Goal: Information Seeking & Learning: Learn about a topic

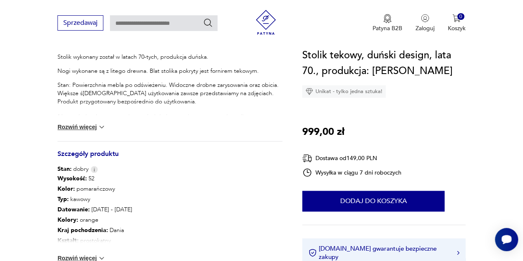
scroll to position [372, 0]
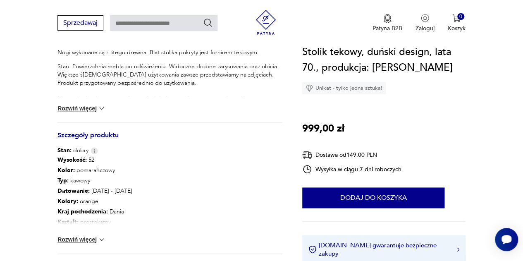
click at [96, 243] on button "Rozwiń więcej" at bounding box center [81, 239] width 48 height 8
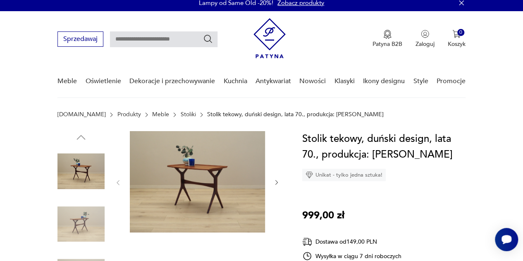
scroll to position [0, 0]
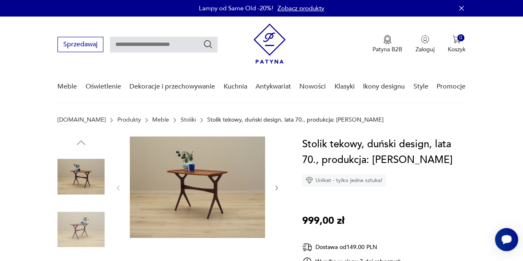
click at [275, 187] on icon "button" at bounding box center [276, 187] width 7 height 7
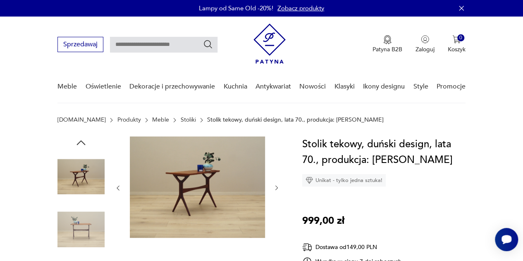
click at [276, 187] on icon "button" at bounding box center [276, 188] width 2 height 5
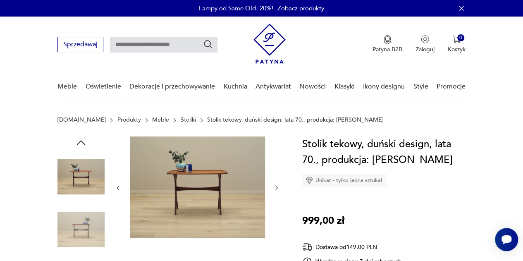
click at [276, 187] on icon "button" at bounding box center [276, 188] width 2 height 5
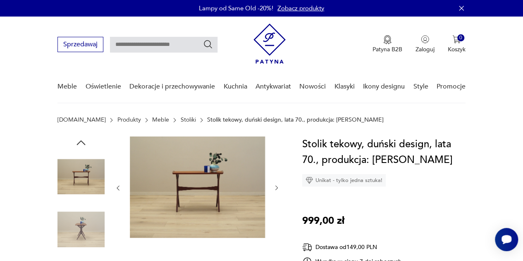
click at [276, 187] on icon "button" at bounding box center [276, 188] width 2 height 5
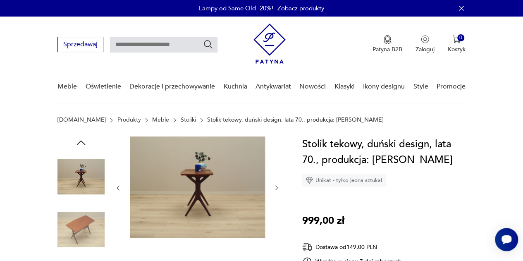
click at [276, 187] on icon "button" at bounding box center [276, 188] width 2 height 5
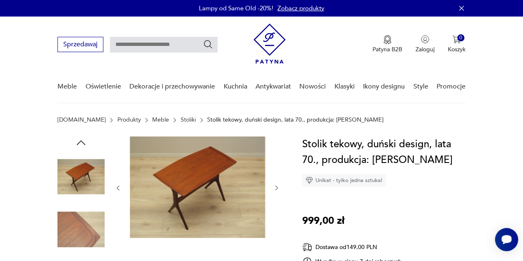
click at [276, 187] on icon "button" at bounding box center [276, 188] width 2 height 5
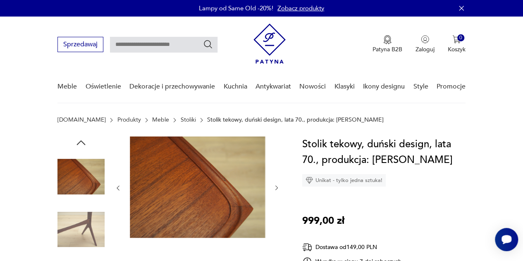
click at [276, 187] on icon "button" at bounding box center [276, 188] width 2 height 5
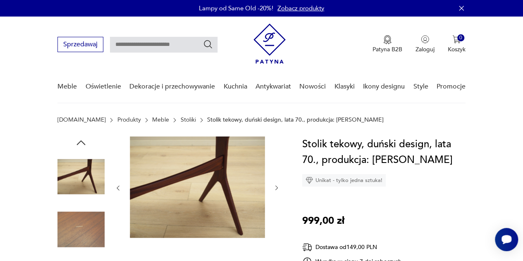
click at [276, 187] on icon "button" at bounding box center [276, 188] width 2 height 5
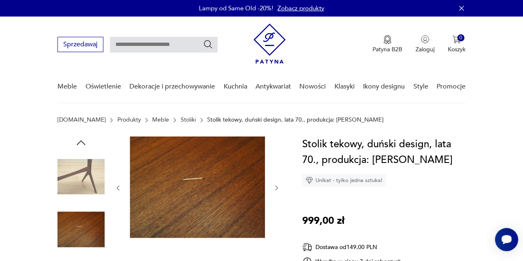
click at [276, 187] on icon "button" at bounding box center [276, 188] width 2 height 5
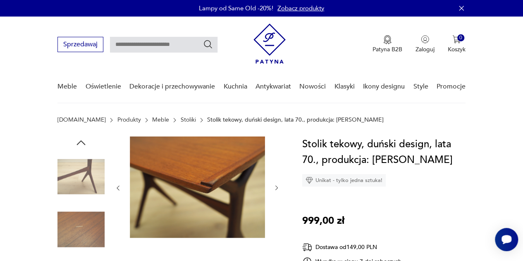
click at [276, 187] on icon "button" at bounding box center [276, 188] width 2 height 5
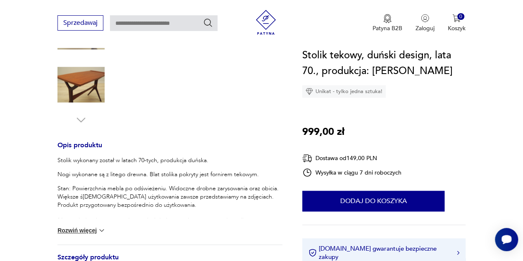
scroll to position [331, 0]
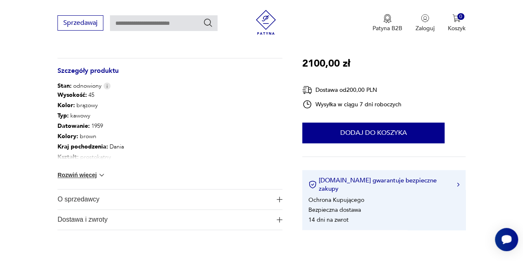
scroll to position [455, 0]
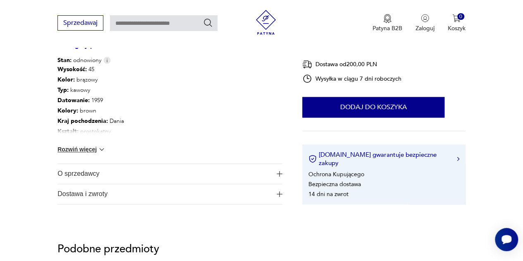
click at [96, 150] on button "Rozwiń więcej" at bounding box center [81, 149] width 48 height 8
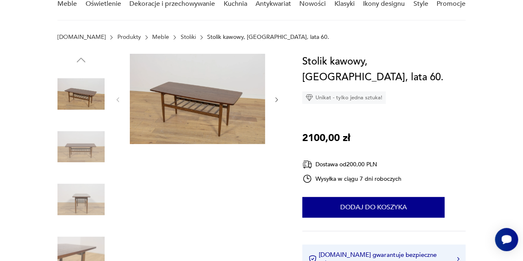
scroll to position [41, 0]
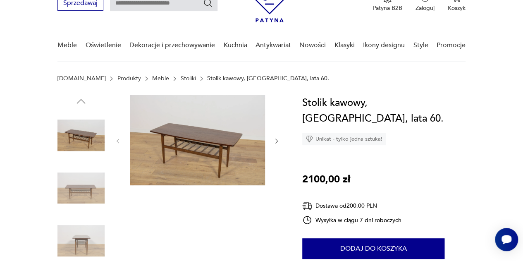
click at [182, 155] on img at bounding box center [197, 140] width 135 height 90
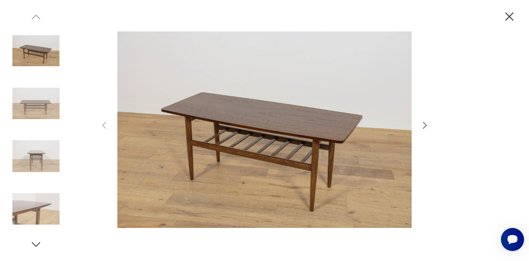
click at [424, 127] on icon "button" at bounding box center [425, 125] width 10 height 10
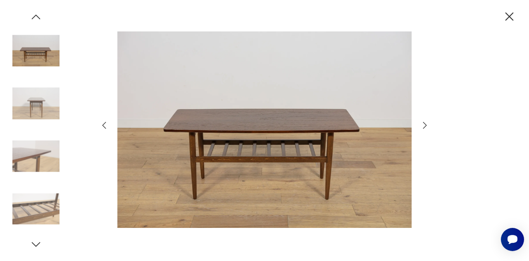
click at [424, 127] on icon "button" at bounding box center [425, 125] width 10 height 10
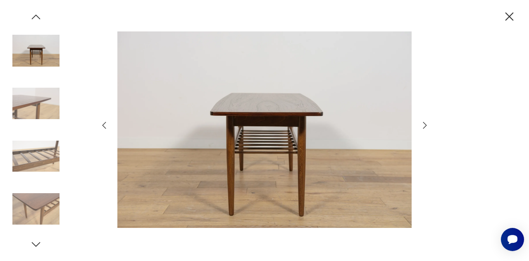
click at [424, 127] on icon "button" at bounding box center [425, 125] width 10 height 10
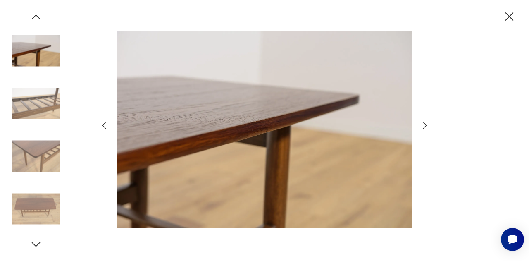
click at [424, 127] on icon "button" at bounding box center [425, 125] width 10 height 10
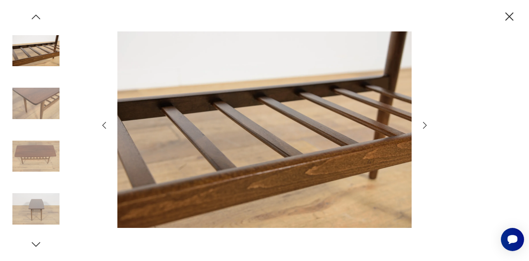
click at [424, 127] on icon "button" at bounding box center [425, 125] width 10 height 10
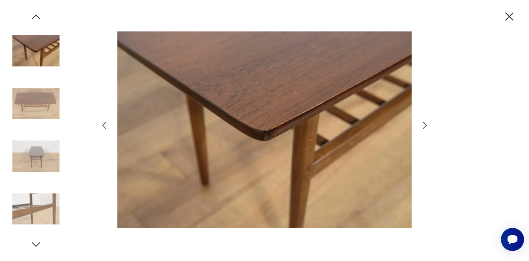
click at [424, 127] on icon "button" at bounding box center [425, 125] width 10 height 10
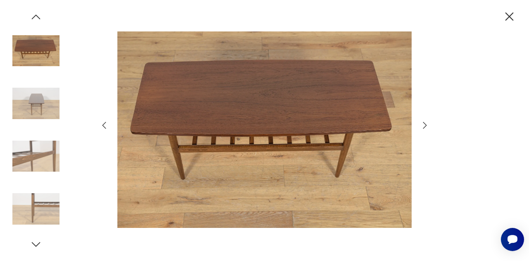
click at [424, 127] on icon "button" at bounding box center [425, 125] width 10 height 10
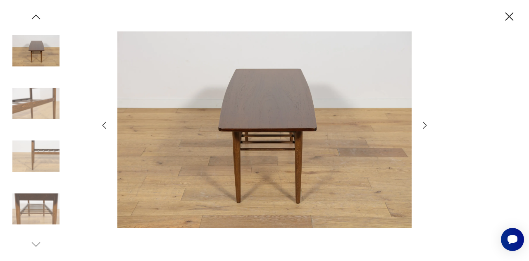
click at [424, 127] on icon "button" at bounding box center [425, 125] width 10 height 10
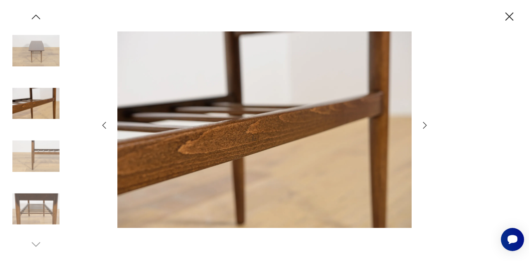
click at [424, 127] on icon "button" at bounding box center [425, 125] width 10 height 10
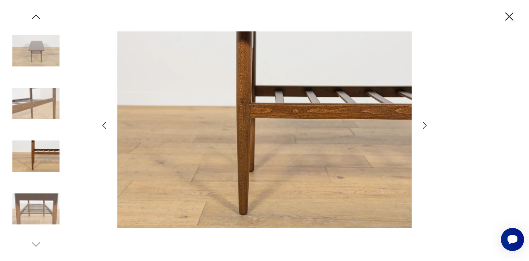
click at [424, 127] on icon "button" at bounding box center [425, 125] width 10 height 10
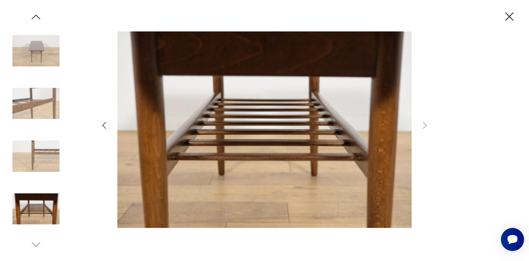
click at [509, 18] on icon "button" at bounding box center [510, 16] width 8 height 8
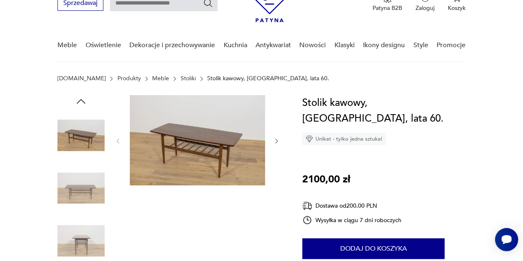
click at [275, 141] on icon "button" at bounding box center [276, 141] width 7 height 7
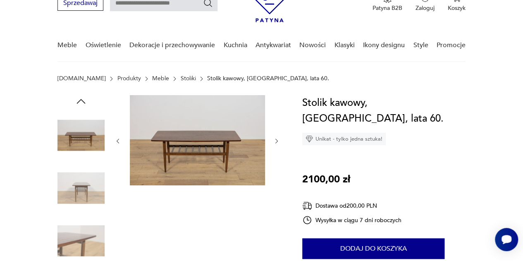
click at [275, 141] on icon "button" at bounding box center [276, 141] width 7 height 7
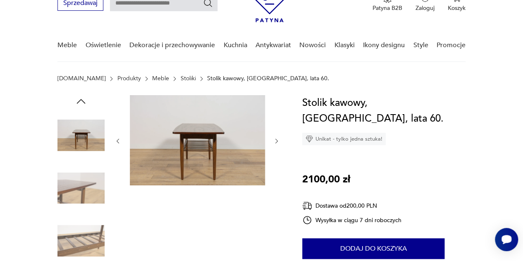
click at [275, 141] on icon "button" at bounding box center [276, 141] width 7 height 7
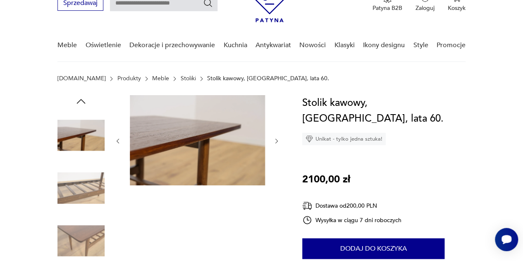
click at [275, 141] on icon "button" at bounding box center [276, 141] width 7 height 7
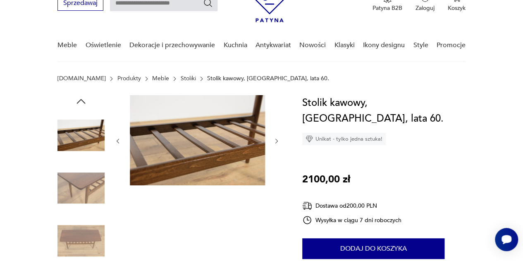
click at [276, 141] on icon "button" at bounding box center [276, 141] width 7 height 7
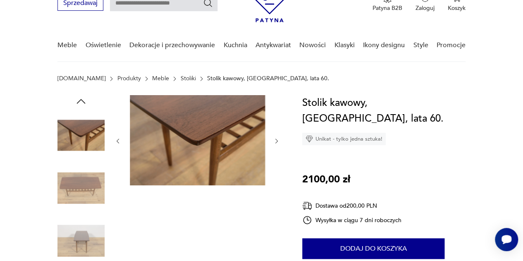
click at [276, 141] on icon "button" at bounding box center [276, 141] width 7 height 7
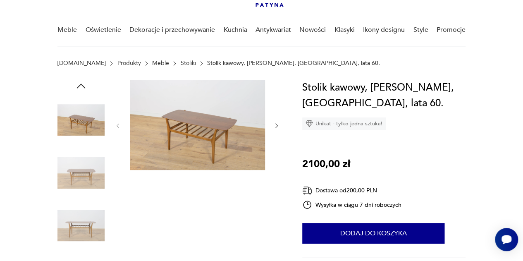
scroll to position [83, 0]
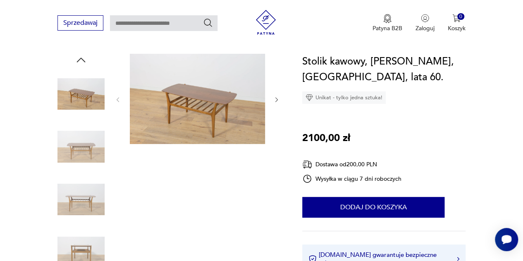
click at [198, 94] on img at bounding box center [197, 99] width 135 height 90
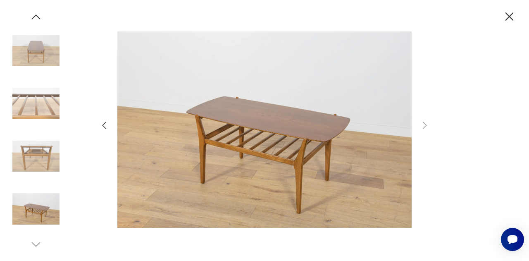
click at [104, 127] on icon "button" at bounding box center [105, 125] width 4 height 7
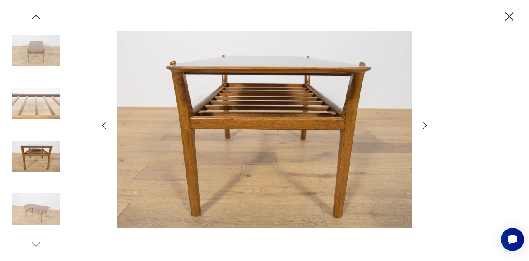
click at [104, 127] on icon "button" at bounding box center [105, 125] width 4 height 7
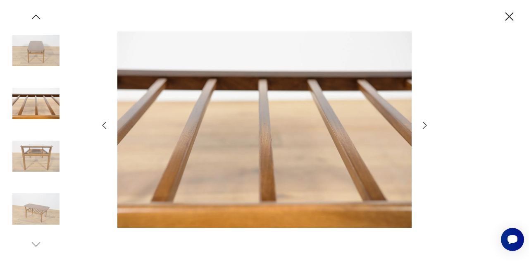
click at [104, 127] on icon "button" at bounding box center [105, 125] width 4 height 7
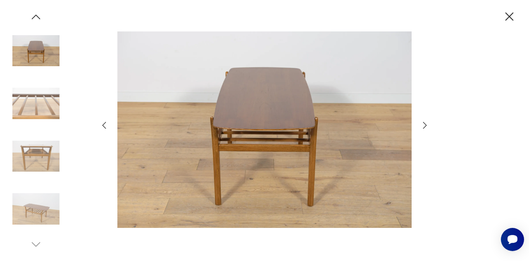
click at [104, 127] on icon "button" at bounding box center [105, 125] width 4 height 7
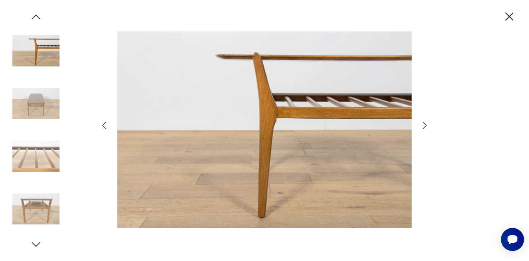
click at [104, 127] on icon "button" at bounding box center [105, 125] width 4 height 7
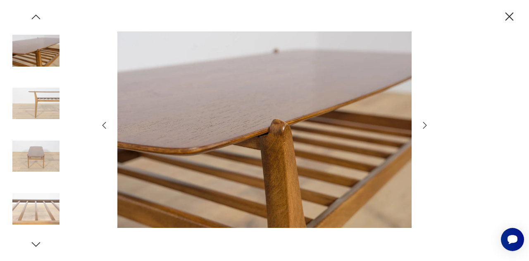
click at [104, 127] on icon "button" at bounding box center [105, 125] width 4 height 7
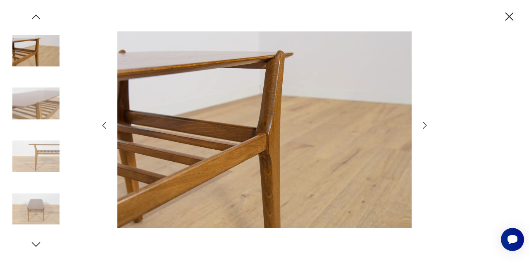
click at [104, 127] on icon "button" at bounding box center [105, 125] width 4 height 7
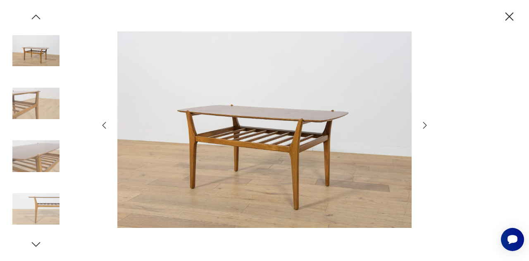
click at [104, 127] on icon "button" at bounding box center [105, 125] width 4 height 7
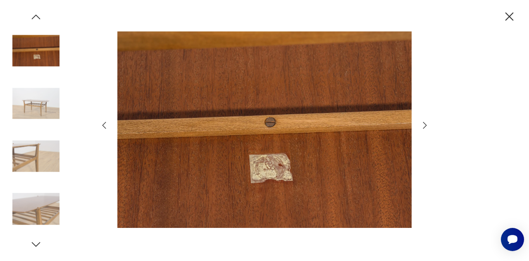
click at [104, 128] on icon "button" at bounding box center [104, 125] width 10 height 10
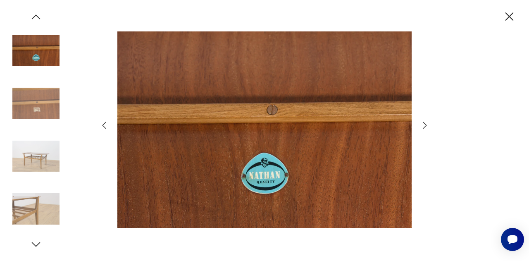
click at [104, 127] on icon "button" at bounding box center [104, 125] width 10 height 10
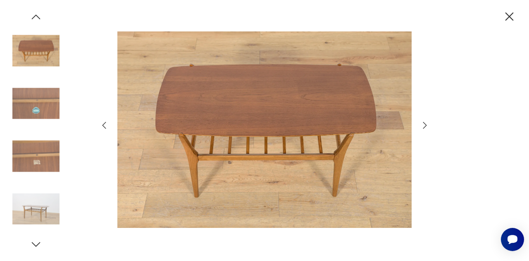
click at [104, 127] on icon "button" at bounding box center [104, 125] width 10 height 10
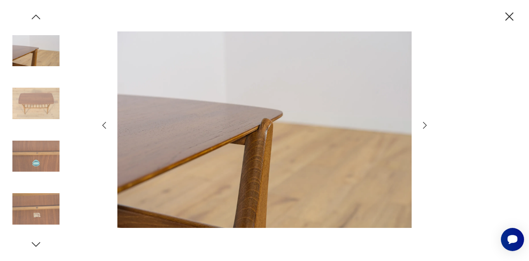
click at [104, 127] on icon "button" at bounding box center [104, 125] width 10 height 10
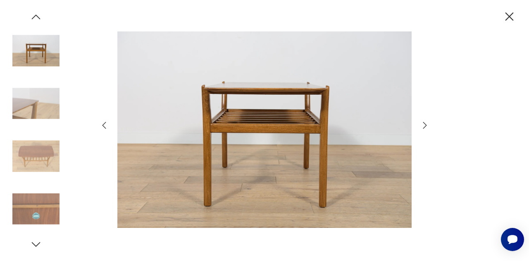
click at [509, 18] on icon "button" at bounding box center [510, 16] width 8 height 8
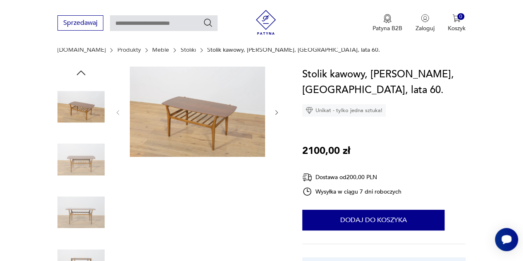
scroll to position [0, 0]
